Goal: Task Accomplishment & Management: Complete application form

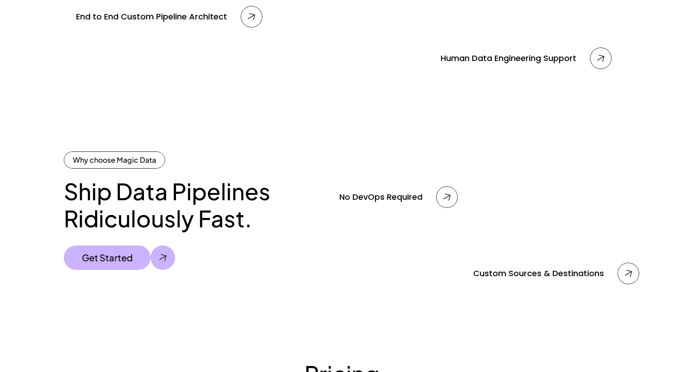
scroll to position [1348, 0]
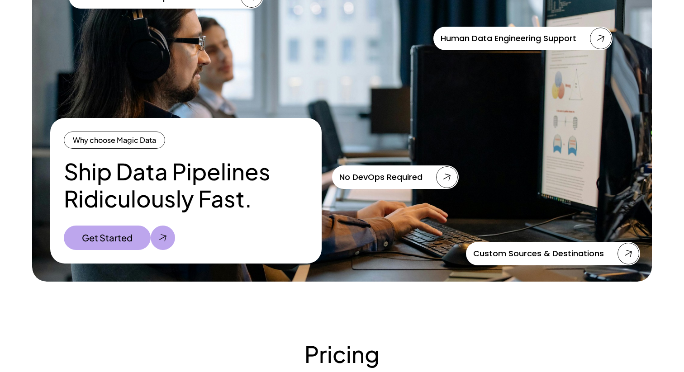
click at [163, 242] on div at bounding box center [162, 238] width 11 height 11
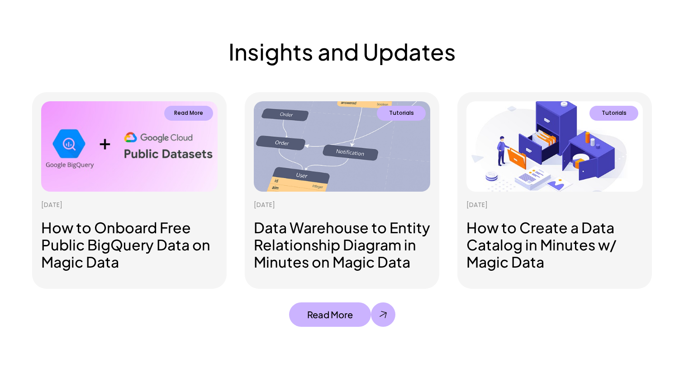
scroll to position [2321, 0]
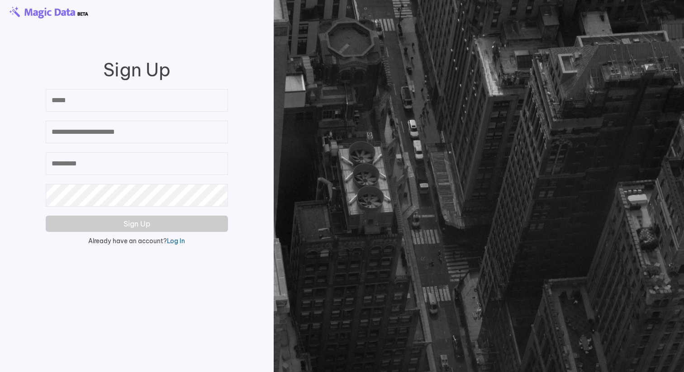
click at [61, 8] on img at bounding box center [48, 12] width 79 height 12
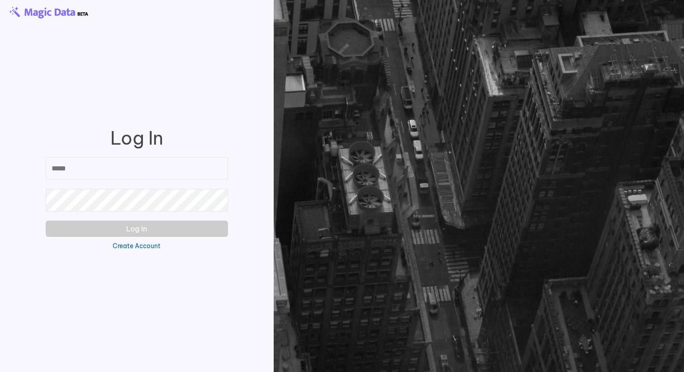
click at [32, 13] on img at bounding box center [48, 12] width 79 height 12
